Goal: Find specific page/section: Find specific page/section

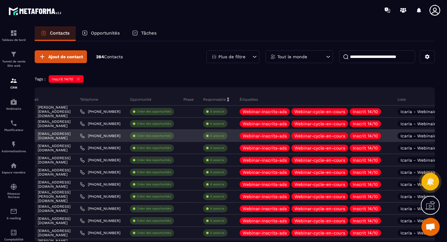
scroll to position [0, 177]
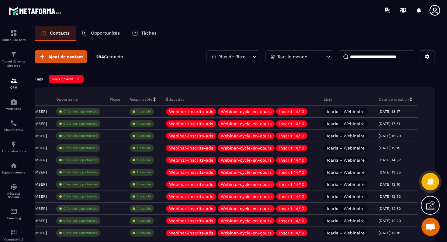
click at [235, 58] on p "Plus de filtre" at bounding box center [231, 57] width 27 height 4
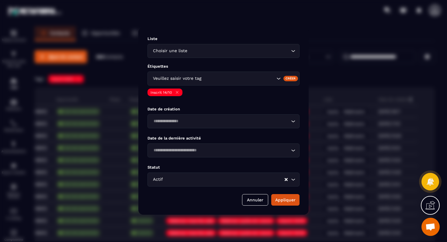
click at [215, 78] on input "Search for option" at bounding box center [238, 78] width 72 height 7
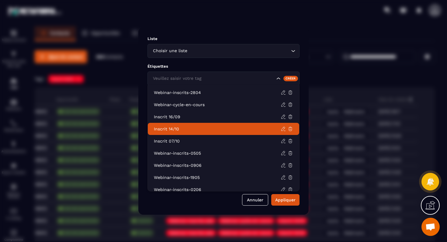
scroll to position [92, 0]
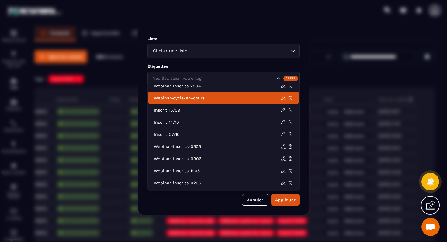
click at [203, 98] on p "Webinar-cycle-en-cours" at bounding box center [217, 98] width 127 height 6
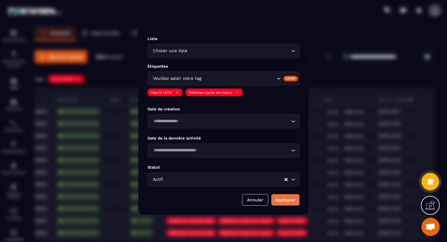
click at [293, 203] on button "Appliquer" at bounding box center [285, 200] width 28 height 12
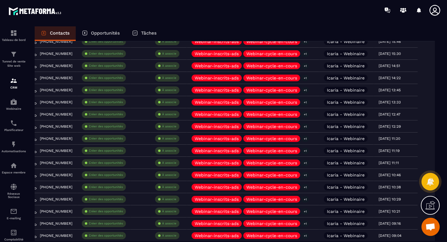
scroll to position [1124, 0]
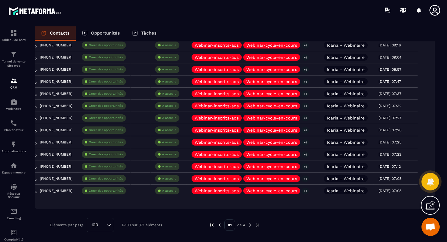
click at [250, 224] on img at bounding box center [249, 225] width 5 height 5
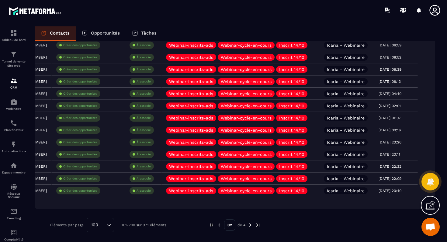
click at [249, 226] on img at bounding box center [249, 225] width 5 height 5
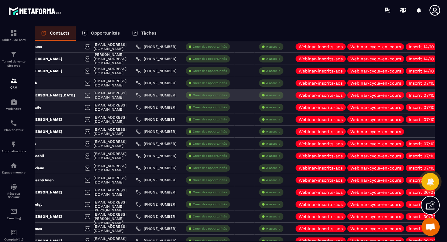
scroll to position [0, 0]
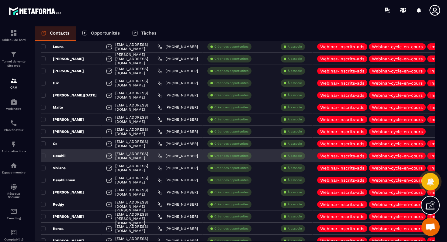
drag, startPoint x: 43, startPoint y: 94, endPoint x: 42, endPoint y: 153, distance: 59.5
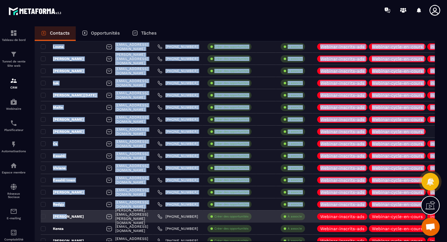
drag, startPoint x: 36, startPoint y: 94, endPoint x: 71, endPoint y: 218, distance: 128.5
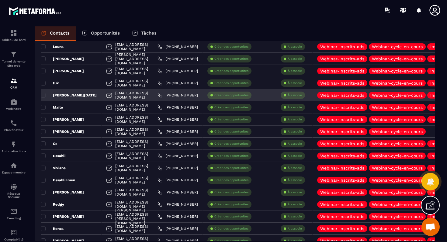
click at [79, 100] on div "[PERSON_NAME][DATE]" at bounding box center [71, 95] width 61 height 12
